Goal: Task Accomplishment & Management: Manage account settings

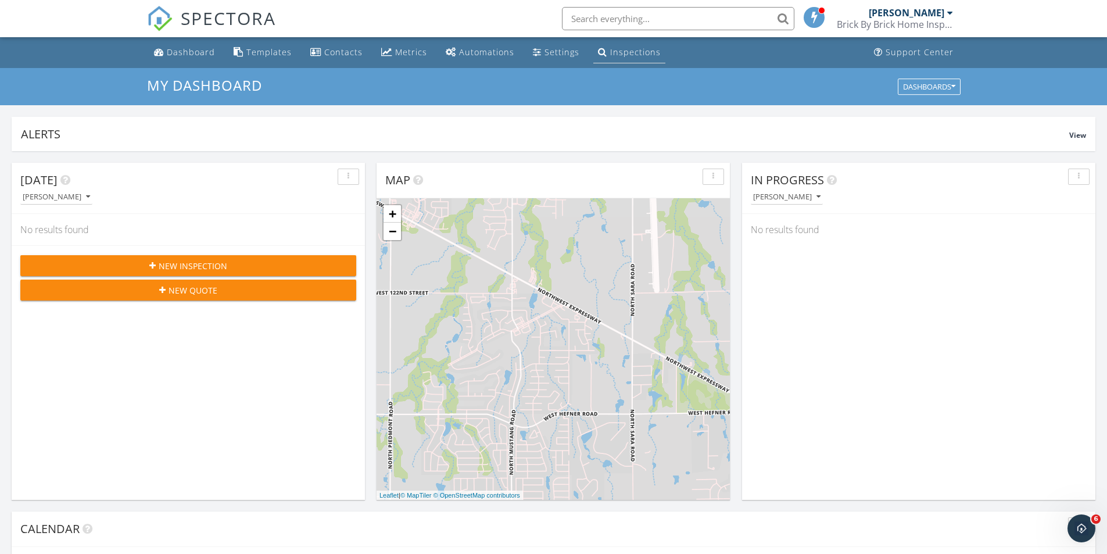
click at [610, 46] on div "Inspections" at bounding box center [635, 51] width 51 height 11
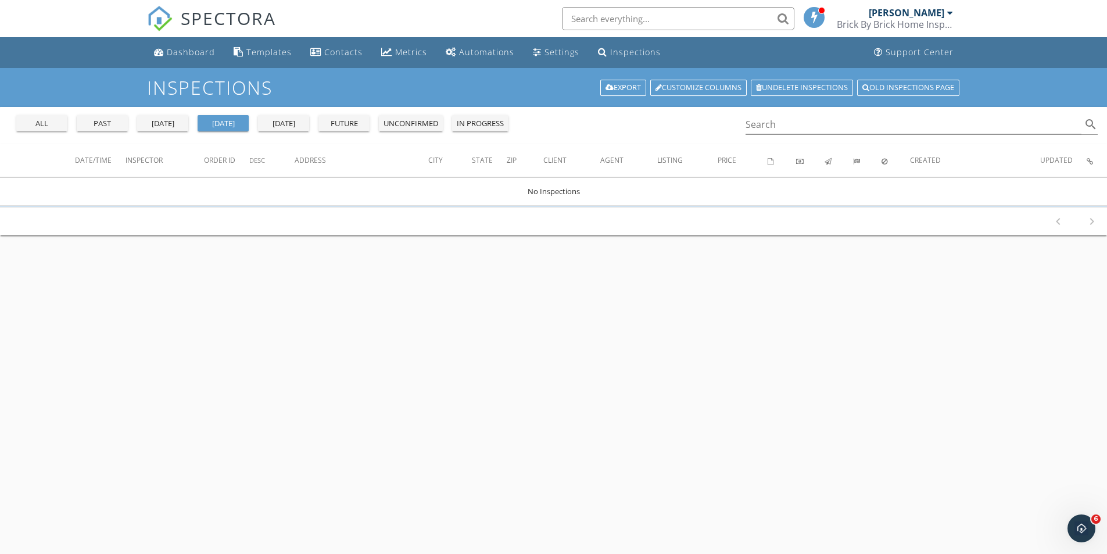
click at [34, 122] on div "all" at bounding box center [42, 124] width 42 height 12
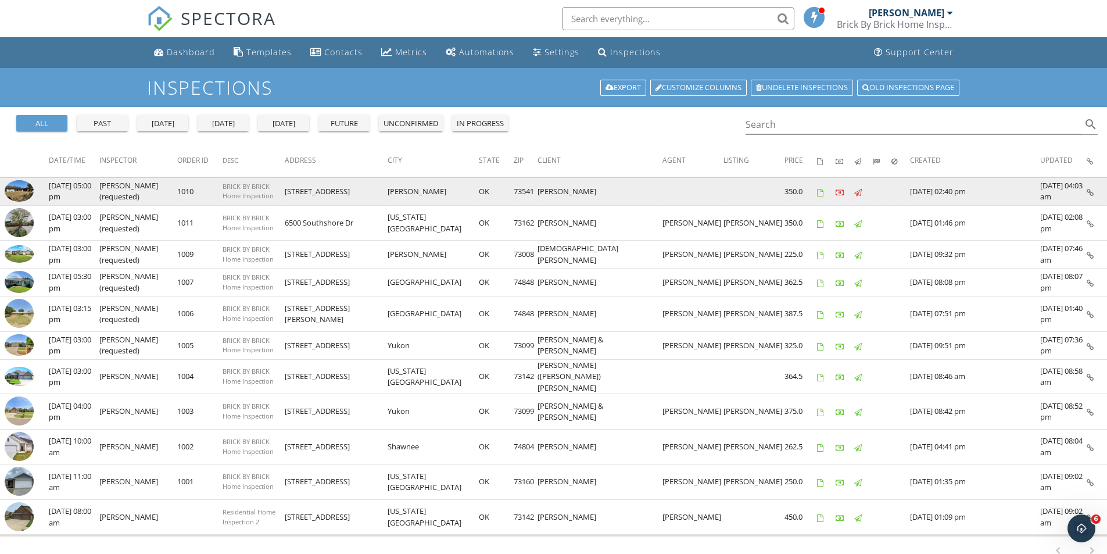
drag, startPoint x: 324, startPoint y: 191, endPoint x: 384, endPoint y: 193, distance: 60.5
click at [384, 193] on tr "check_box_outline_blank 09/12/2025 05:00 pm Dallas Teeter (requested) 1010 BRIC…" at bounding box center [553, 191] width 1107 height 28
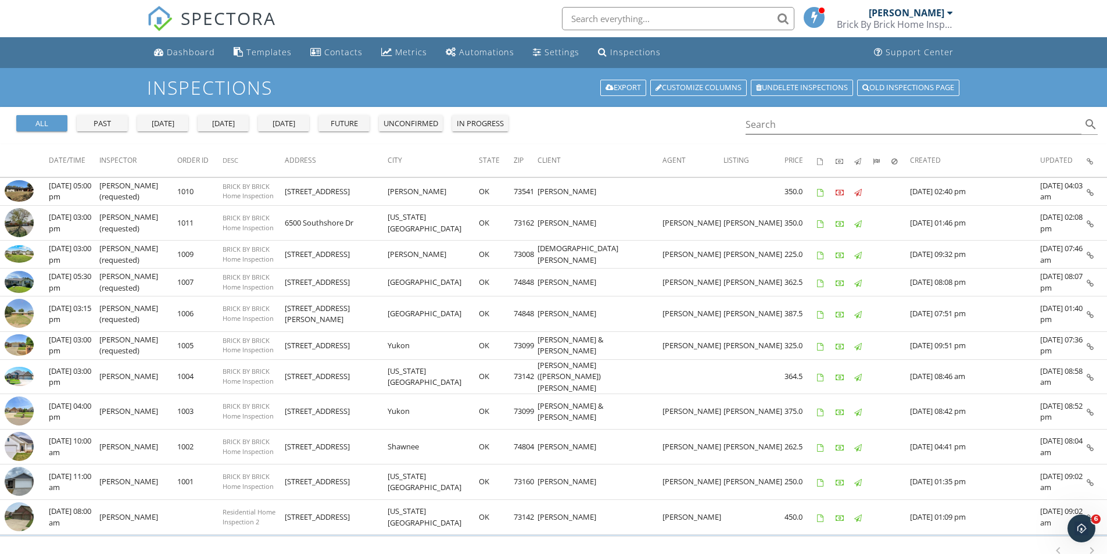
click at [511, 76] on div "Inspections Export Customize Columns Undelete inspections Old inspections page" at bounding box center [553, 87] width 1107 height 39
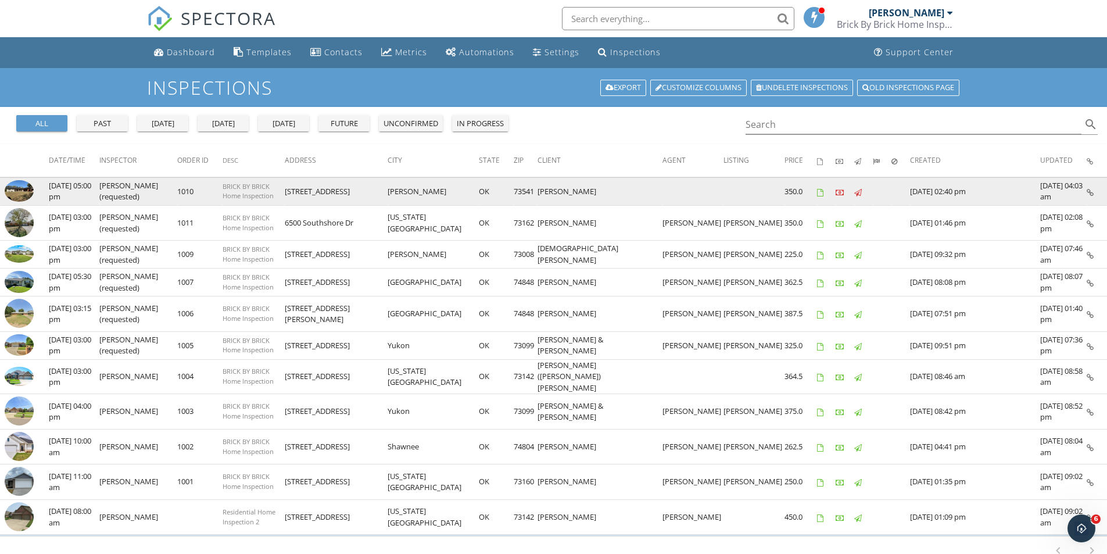
click at [27, 188] on img at bounding box center [19, 191] width 29 height 22
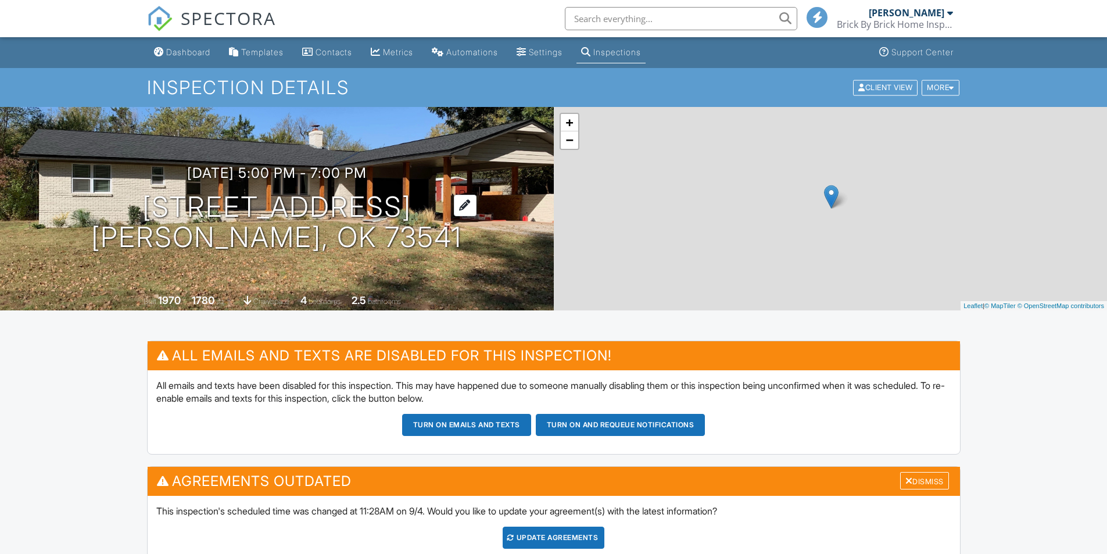
click at [315, 239] on h1 "505 Southeast Dr Fletcher, OK 73541" at bounding box center [276, 223] width 371 height 62
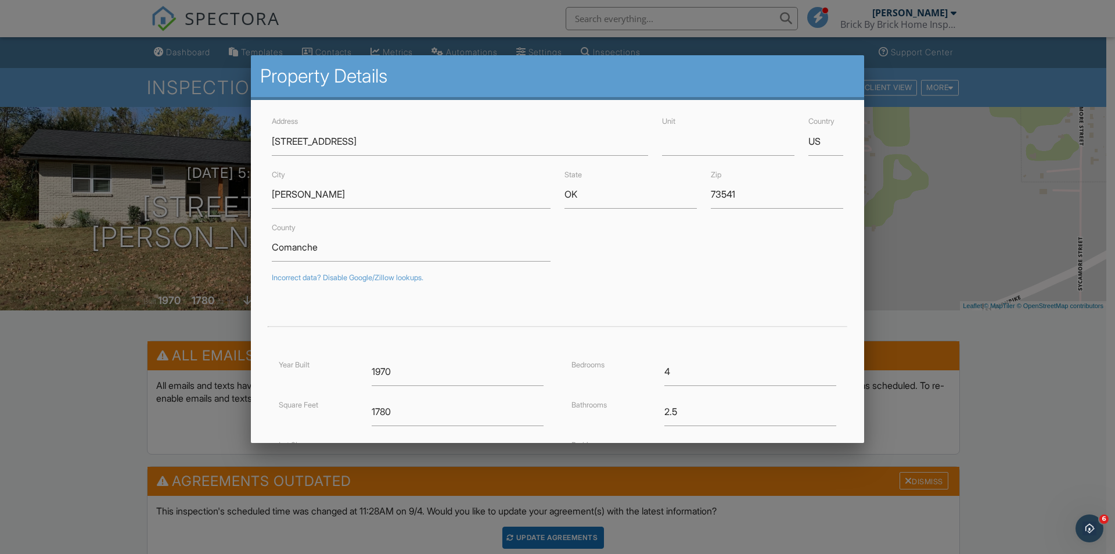
click at [51, 19] on div at bounding box center [557, 288] width 1115 height 692
